Goal: Communication & Community: Participate in discussion

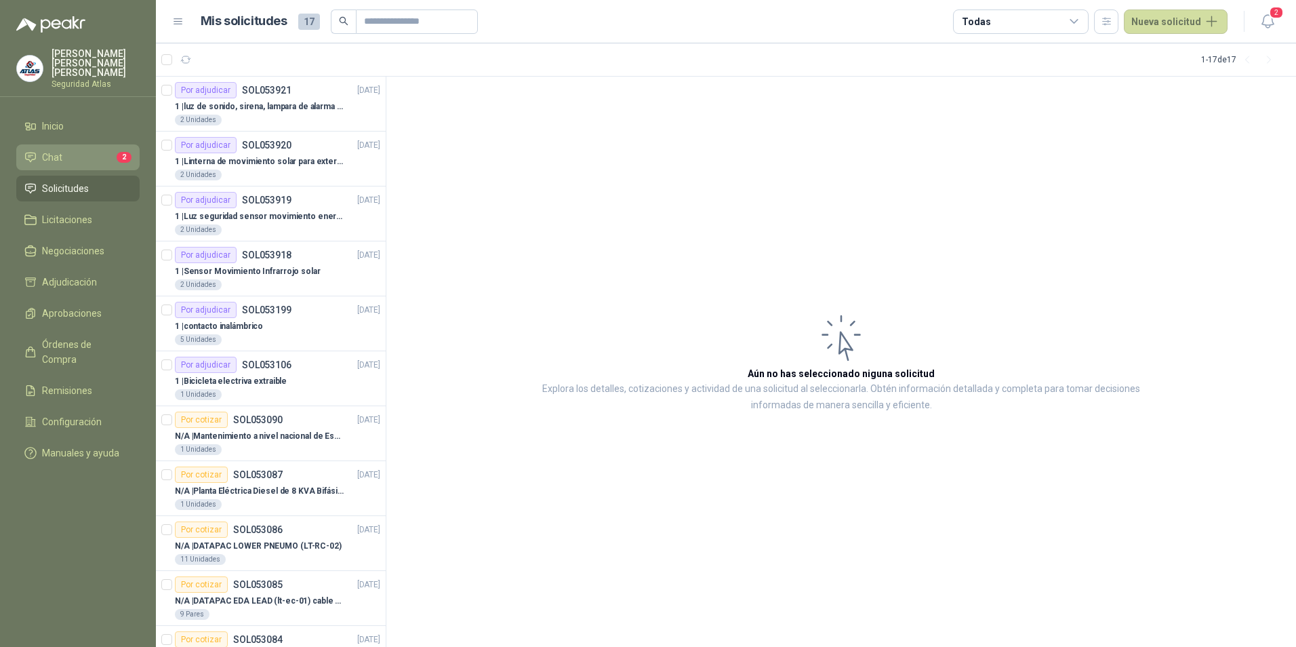
click at [60, 150] on span "Chat" at bounding box center [52, 157] width 20 height 15
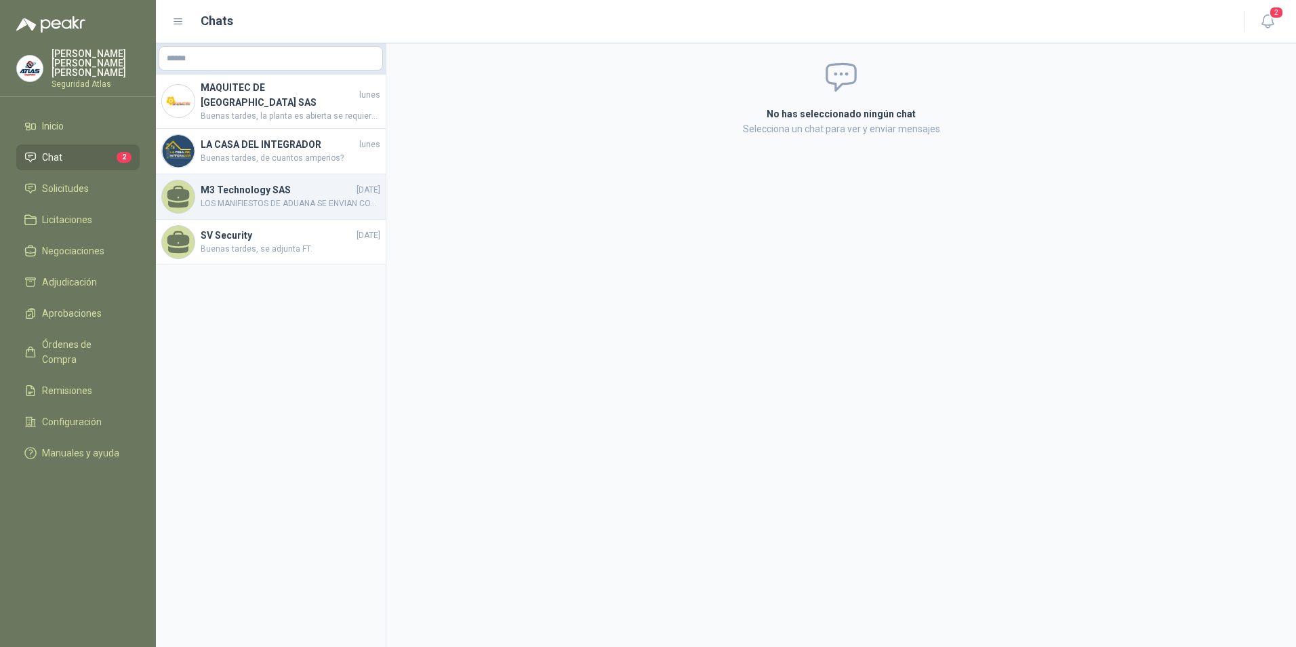
click at [262, 197] on span "LOS MANIFIESTOS DE ADUANA SE ENVIAN CON LAS DIADEMAS (SE ENVIAN ANEXOS)" at bounding box center [291, 203] width 180 height 13
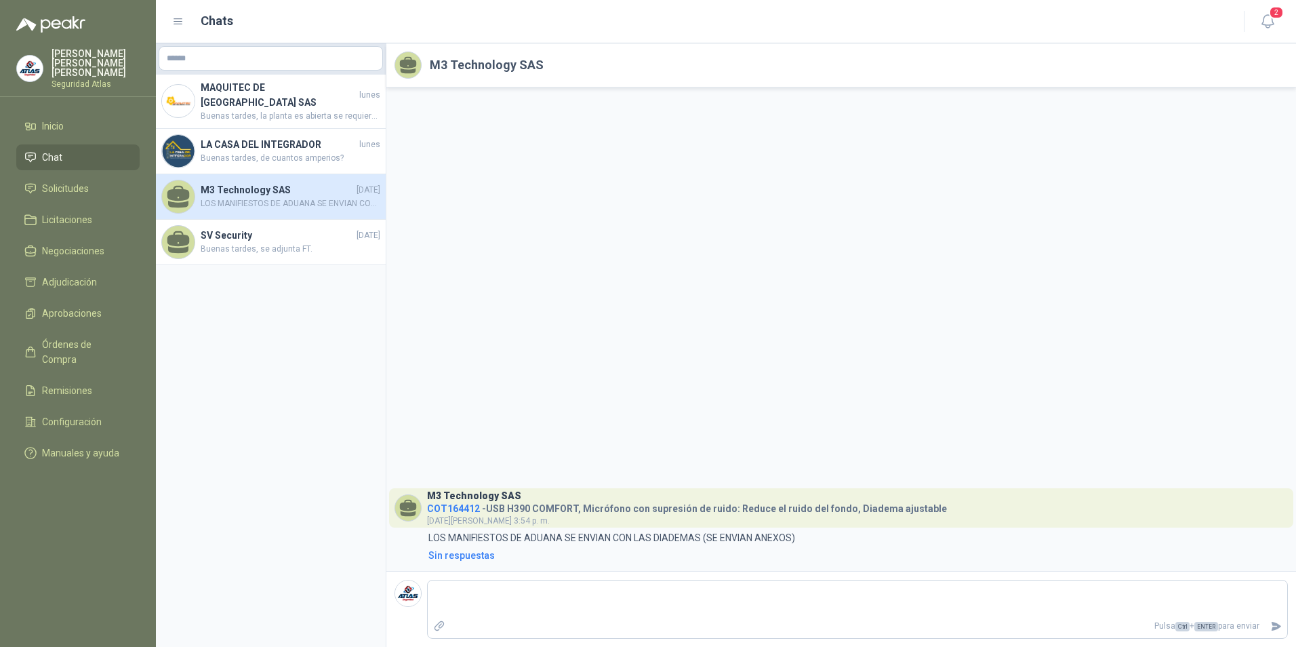
click at [453, 510] on span "COT164412" at bounding box center [453, 508] width 53 height 11
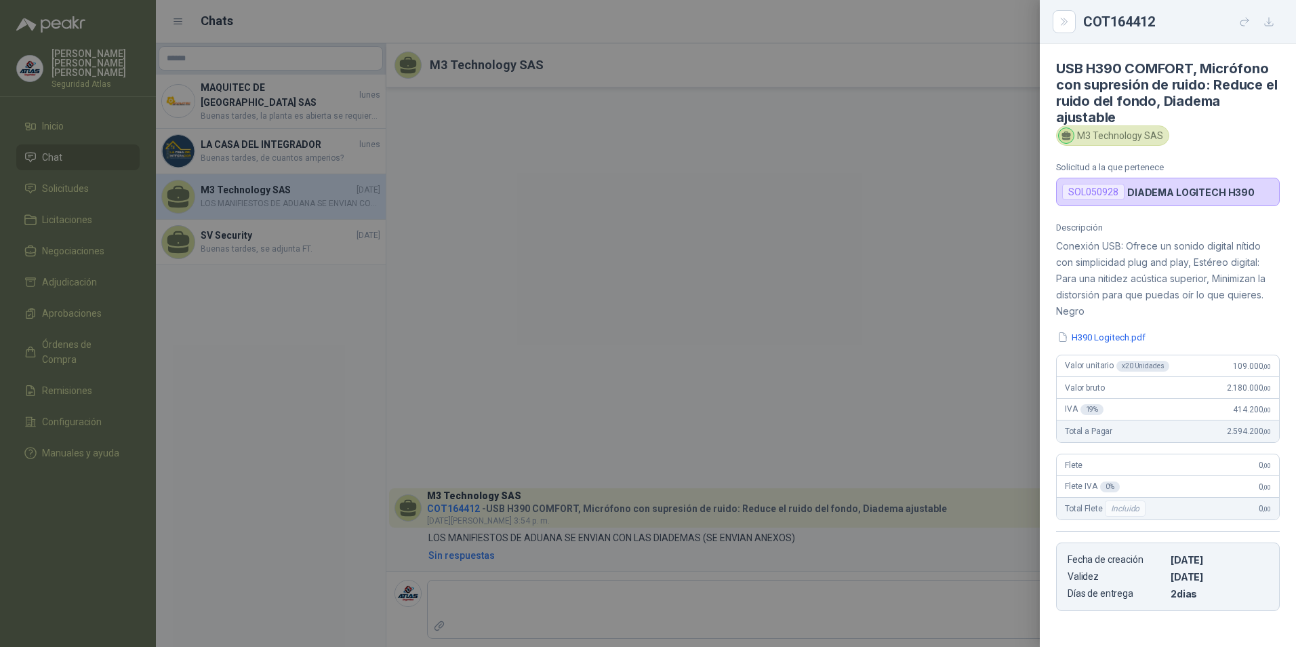
drag, startPoint x: 364, startPoint y: 375, endPoint x: 244, endPoint y: 339, distance: 125.2
click at [347, 364] on div at bounding box center [648, 323] width 1296 height 647
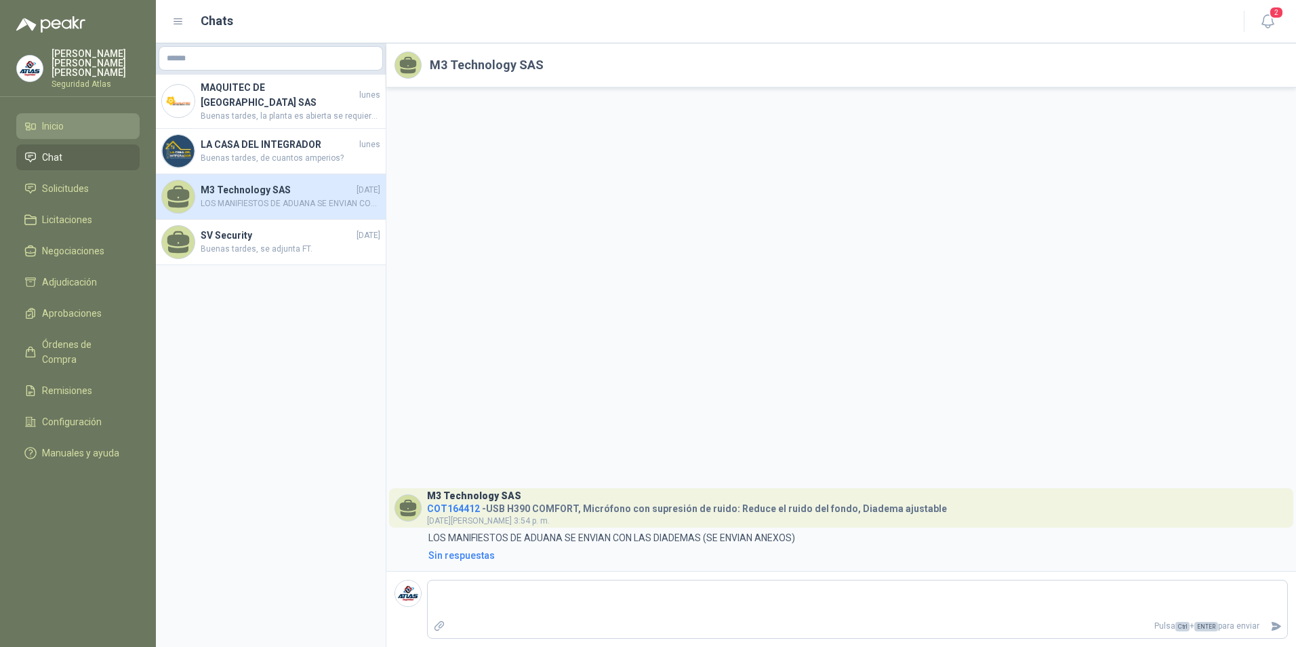
click at [35, 120] on icon at bounding box center [30, 126] width 12 height 12
